Goal: Book appointment/travel/reservation

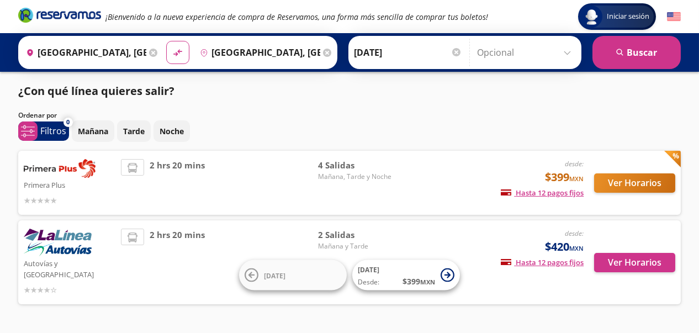
scroll to position [21, 0]
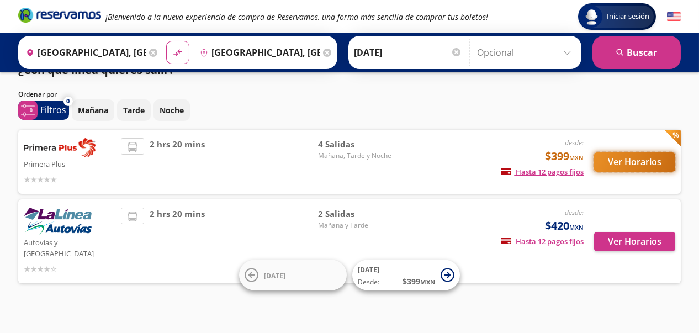
click at [650, 167] on button "Ver Horarios" at bounding box center [634, 161] width 81 height 19
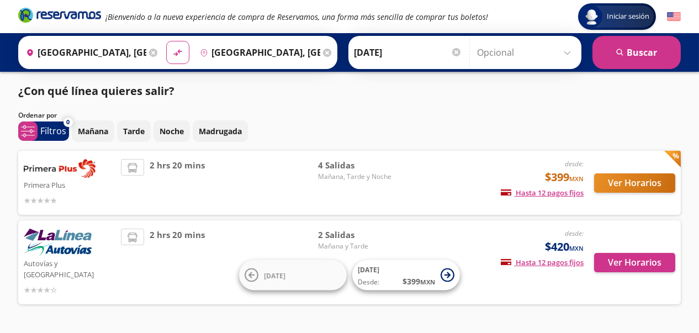
scroll to position [21, 0]
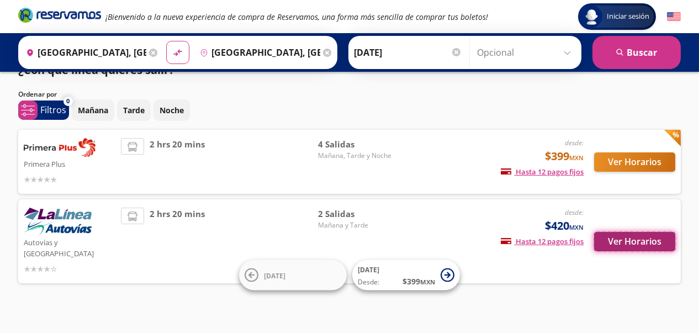
click at [628, 236] on button "Ver Horarios" at bounding box center [634, 241] width 81 height 19
